Goal: Check status: Check status

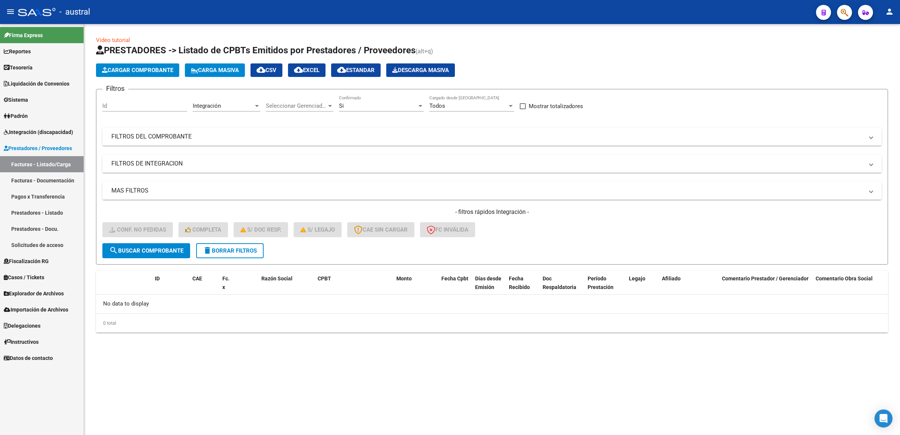
click at [228, 251] on span "delete Borrar Filtros" at bounding box center [230, 250] width 54 height 7
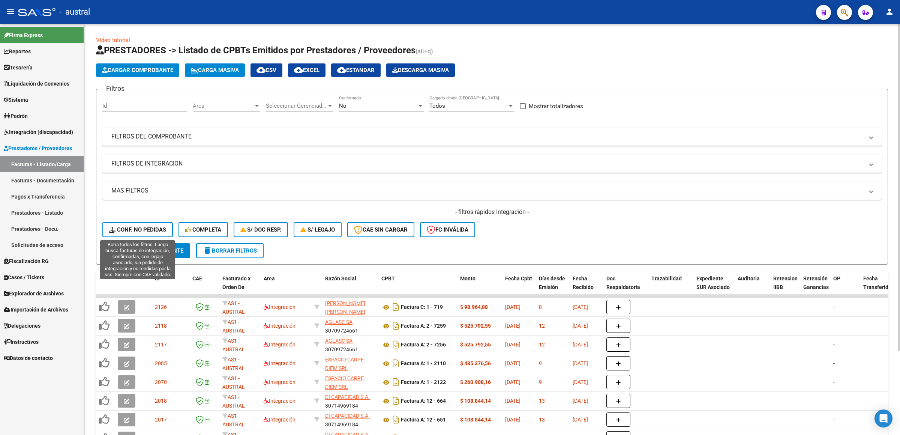
click at [159, 226] on span "Conf. no pedidas" at bounding box center [137, 229] width 57 height 7
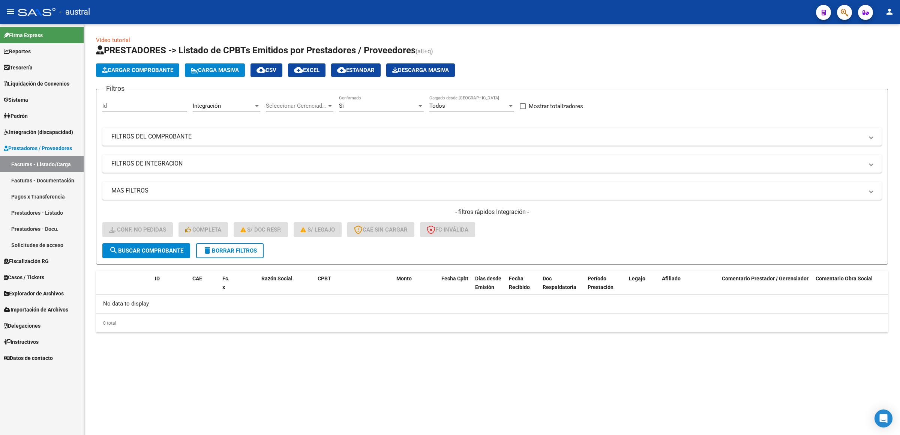
click at [45, 129] on span "Integración (discapacidad)" at bounding box center [38, 132] width 69 height 8
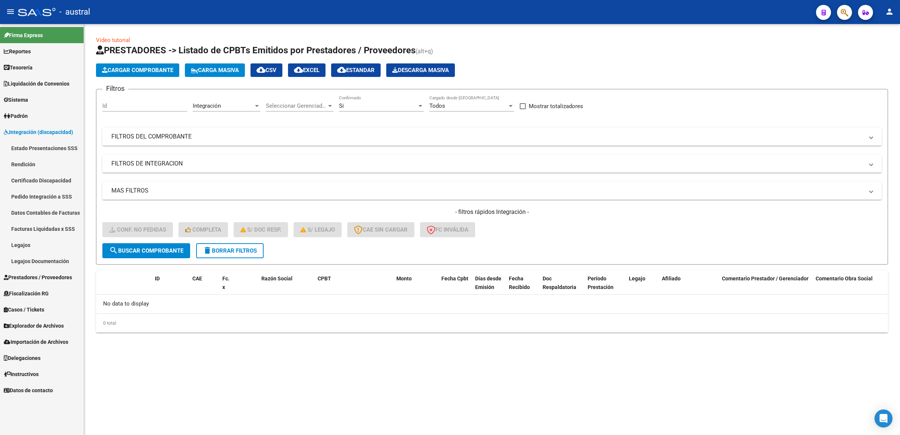
click at [59, 200] on link "Pedido Integración a SSS" at bounding box center [42, 196] width 84 height 16
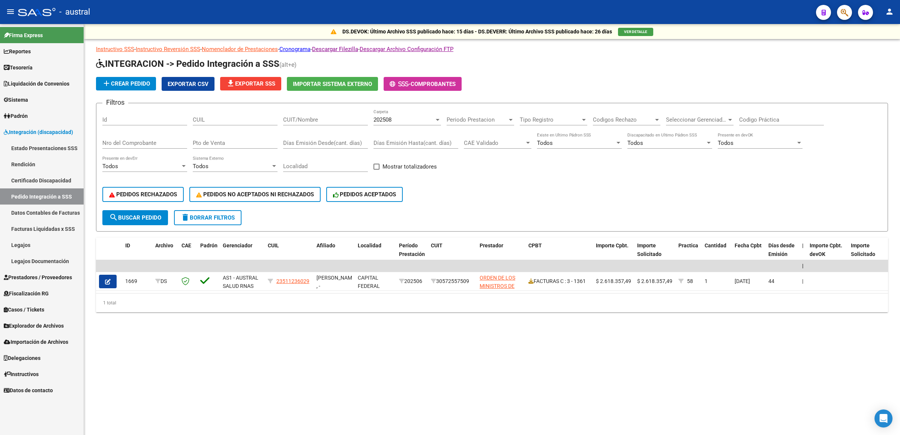
click at [420, 113] on div "202508 Carpeta" at bounding box center [408, 117] width 68 height 16
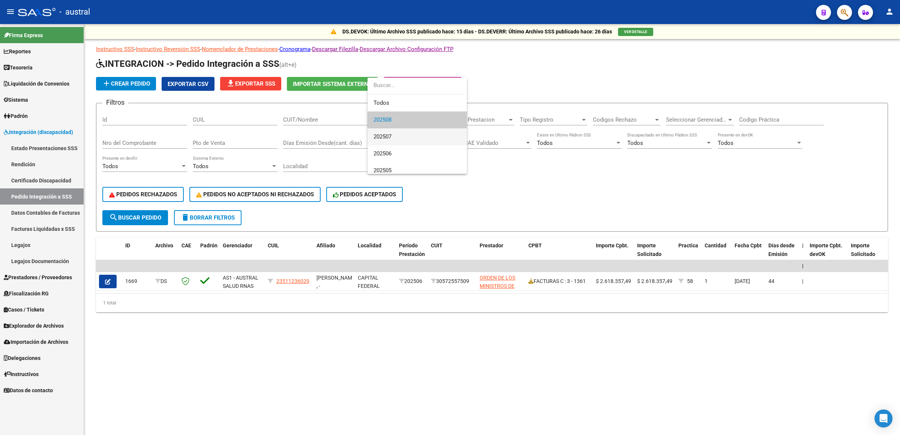
click at [398, 138] on span "202507" at bounding box center [417, 136] width 87 height 17
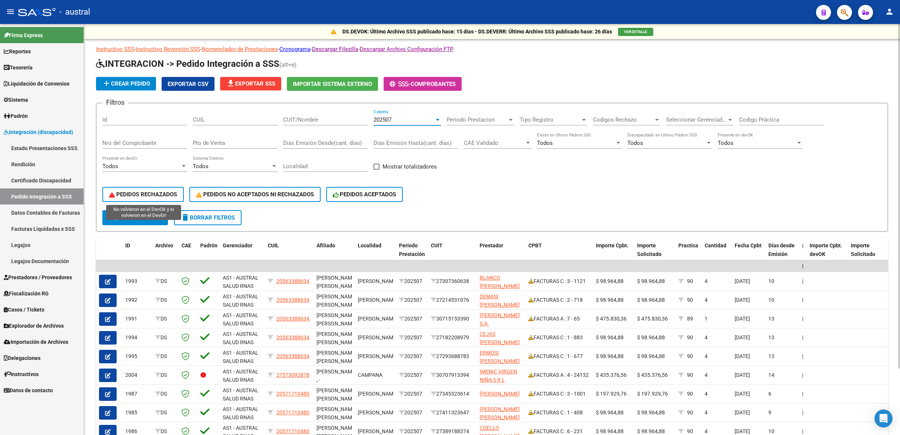
click at [153, 196] on span "PEDIDOS RECHAZADOS" at bounding box center [143, 194] width 68 height 7
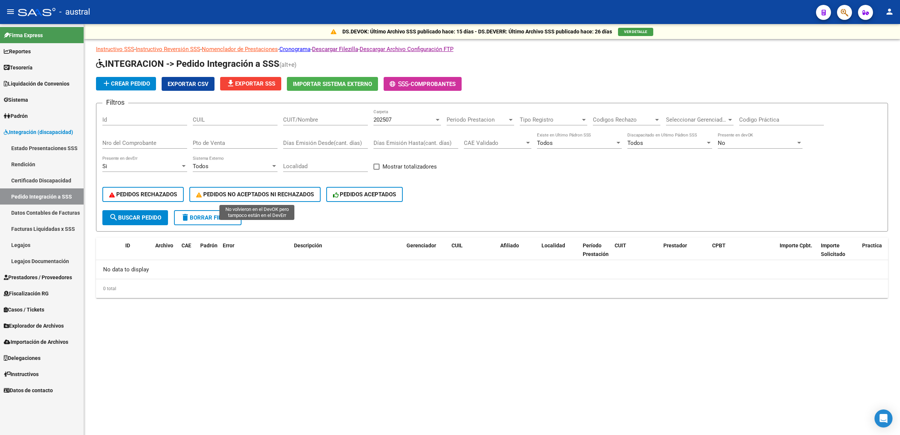
click at [254, 191] on span "PEDIDOS NO ACEPTADOS NI RECHAZADOS" at bounding box center [255, 194] width 118 height 7
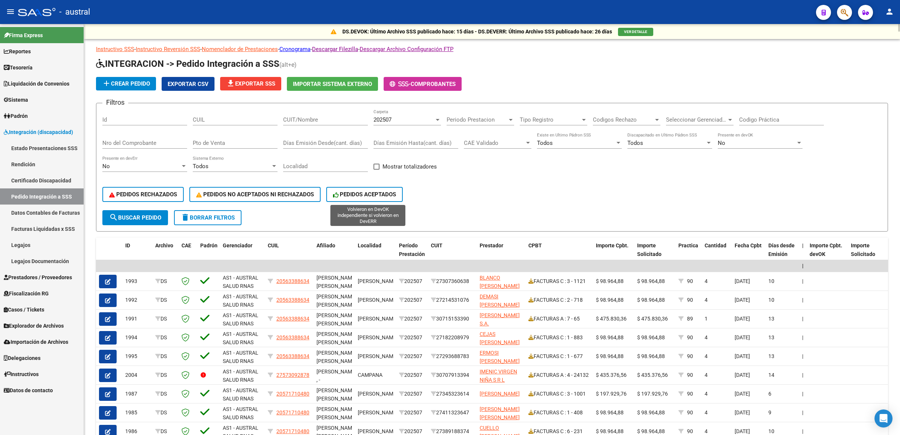
click at [367, 197] on span "PEDIDOS ACEPTADOS" at bounding box center [364, 194] width 63 height 7
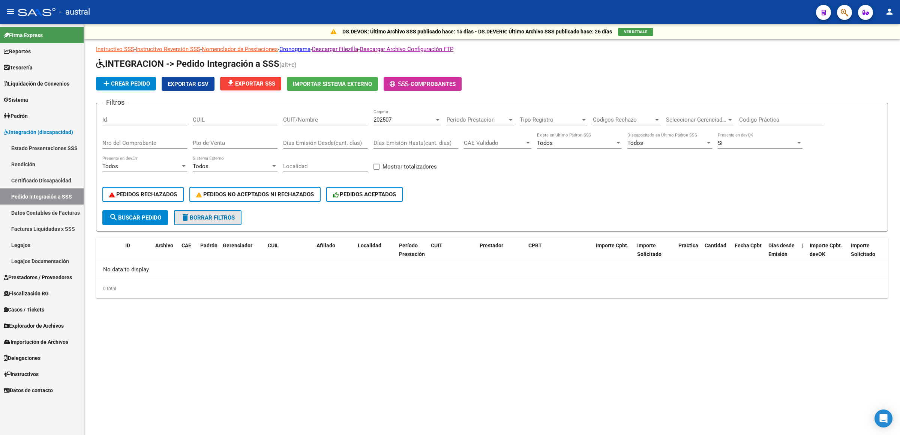
click at [228, 216] on span "delete Borrar Filtros" at bounding box center [208, 217] width 54 height 7
